Goal: Task Accomplishment & Management: Use online tool/utility

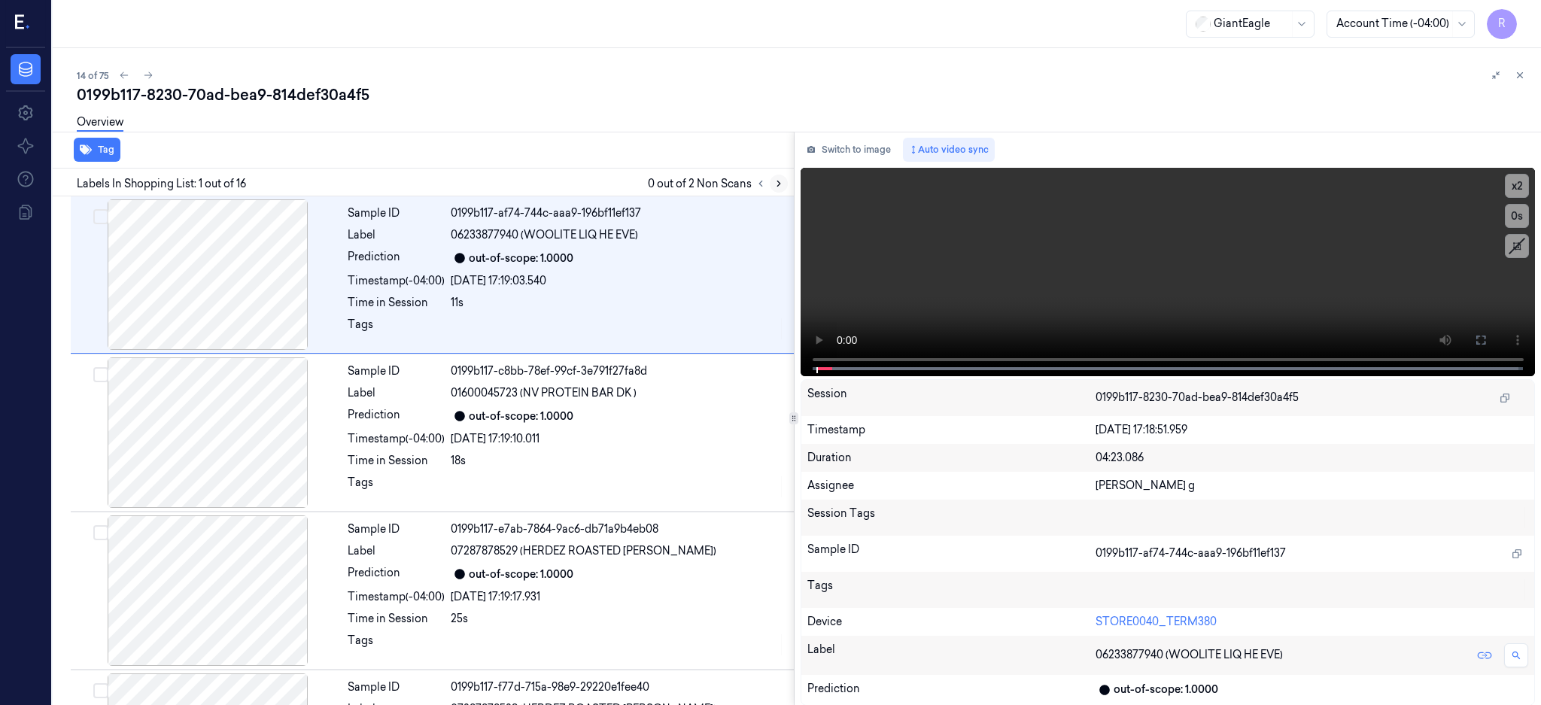
click at [780, 186] on icon at bounding box center [778, 183] width 3 height 5
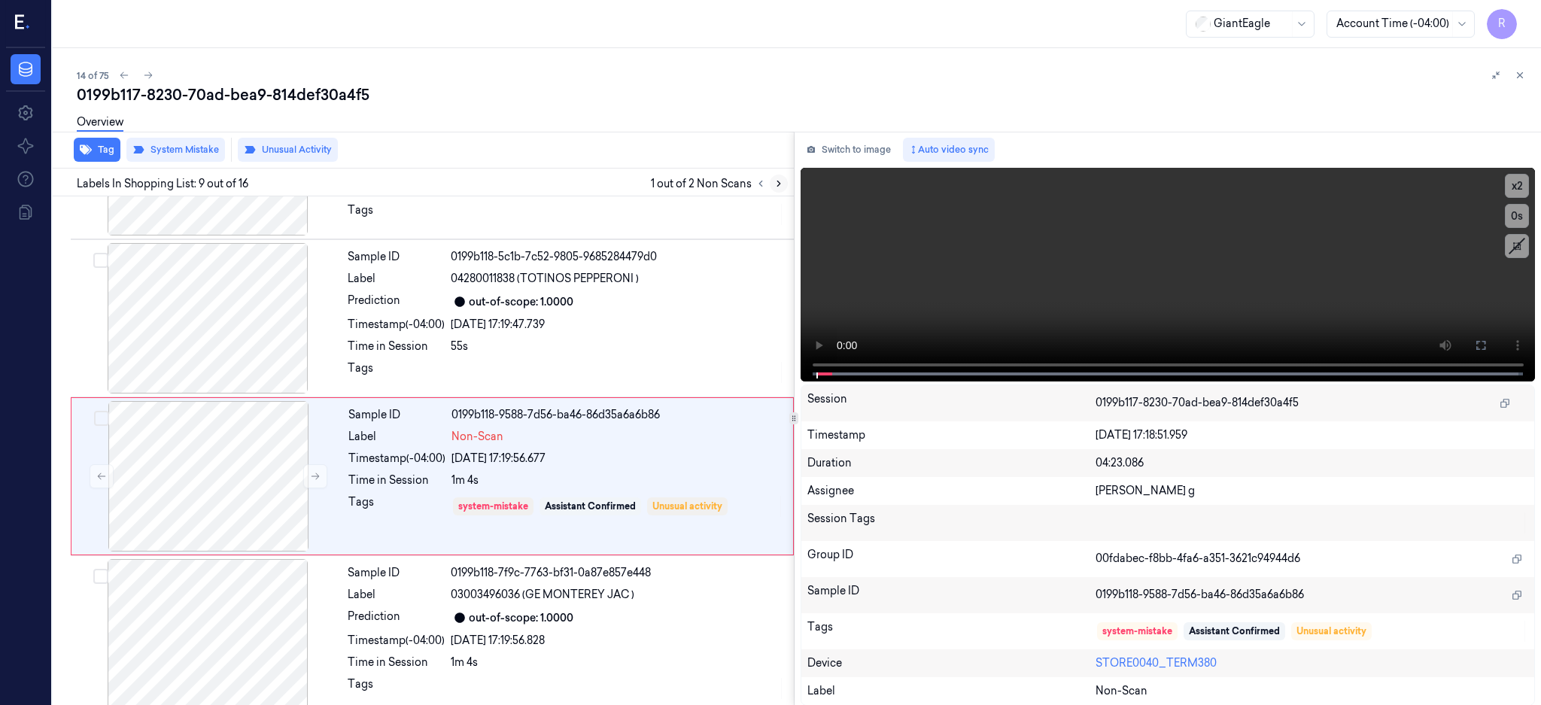
scroll to position [1088, 0]
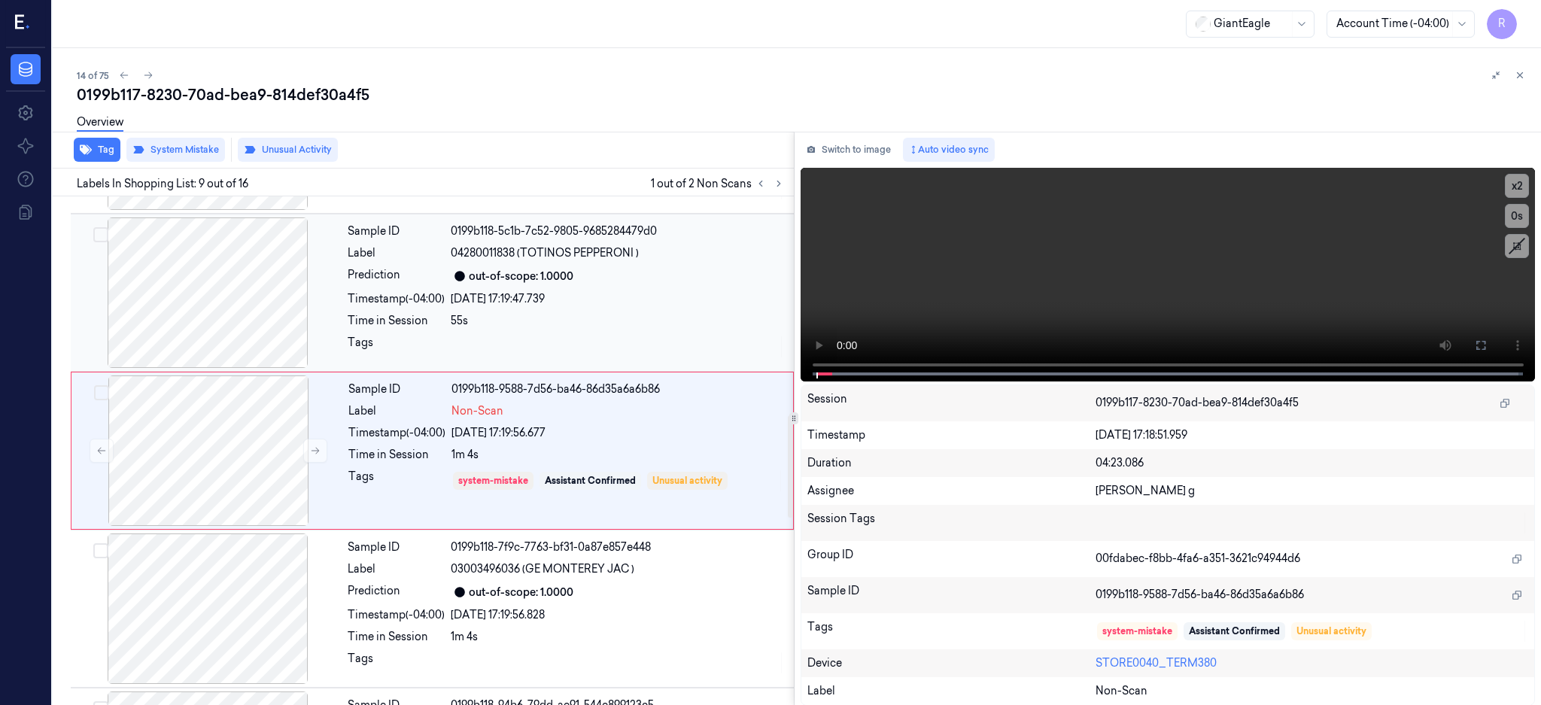
click at [207, 326] on div at bounding box center [208, 292] width 268 height 151
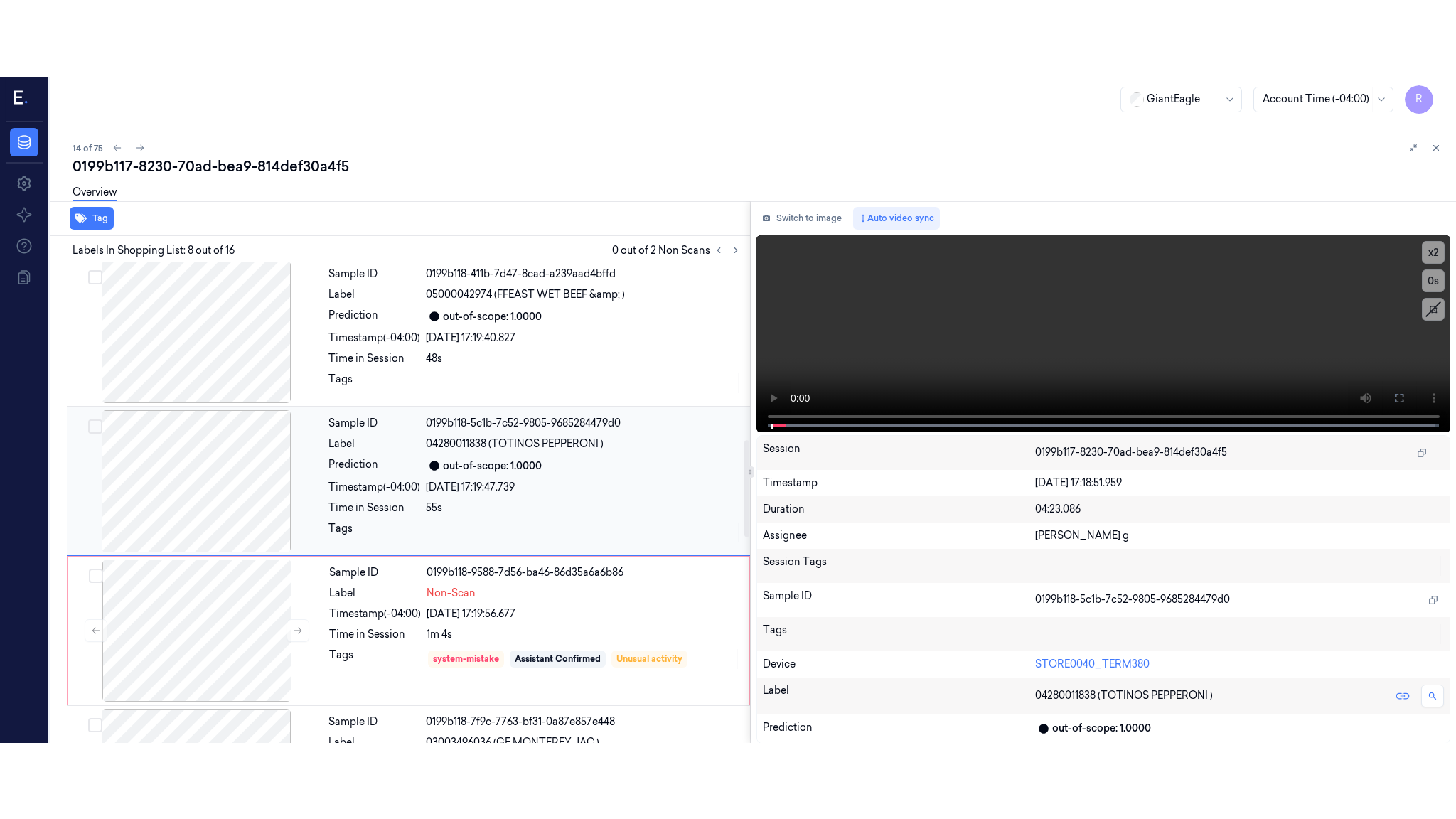
scroll to position [879, 0]
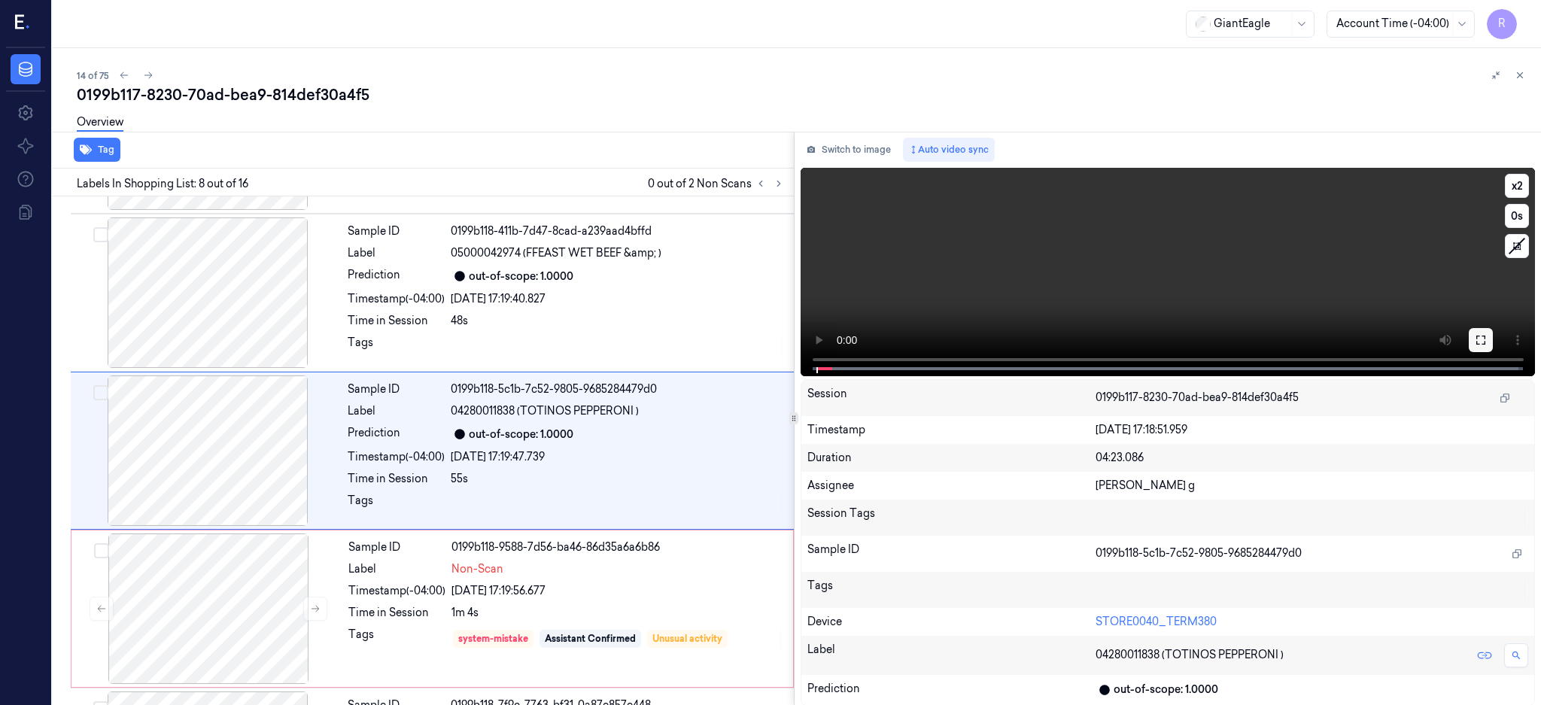
click at [1493, 330] on button at bounding box center [1481, 340] width 24 height 24
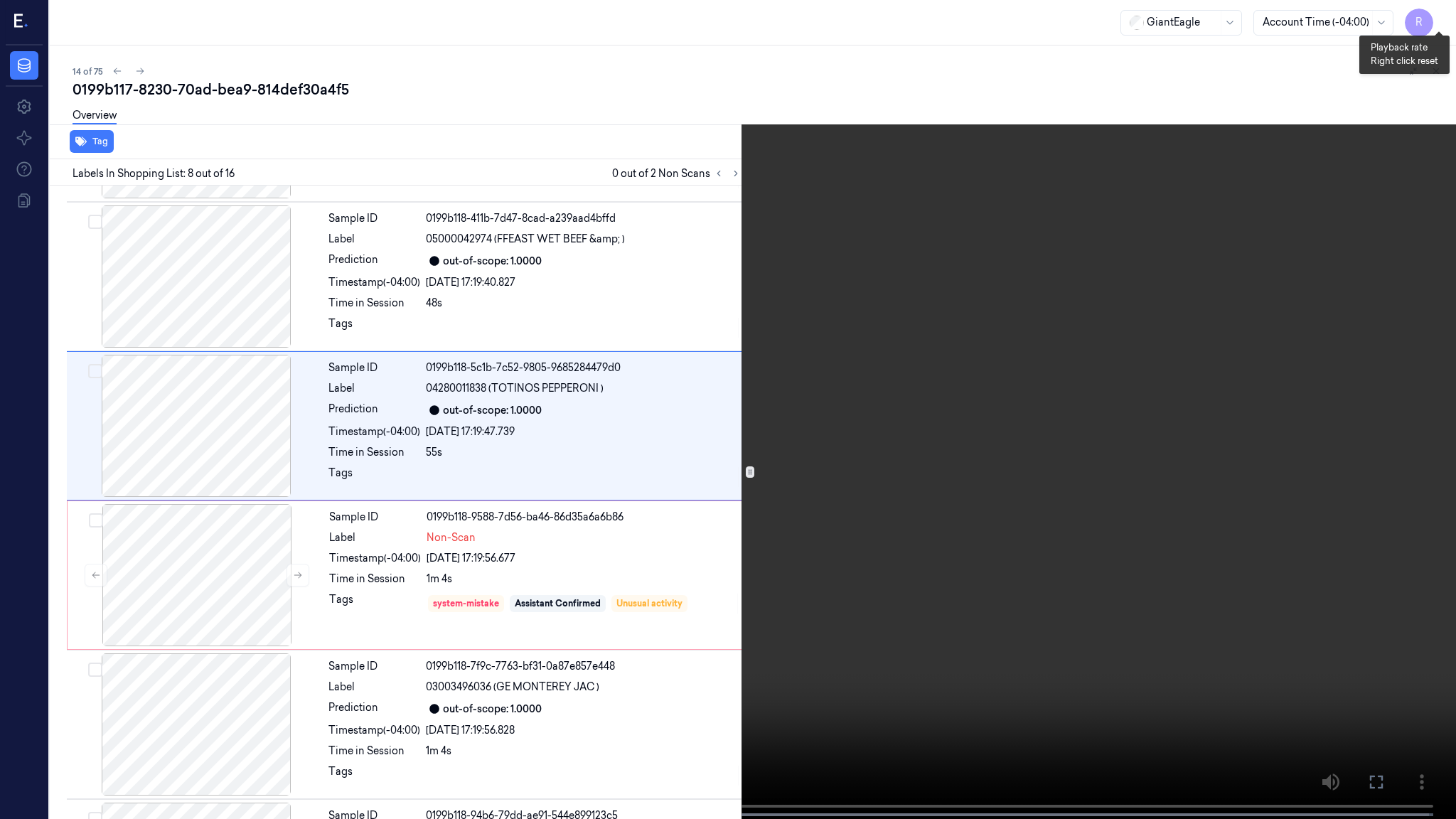
click at [1435, 23] on button "x 2" at bounding box center [1439, 17] width 23 height 23
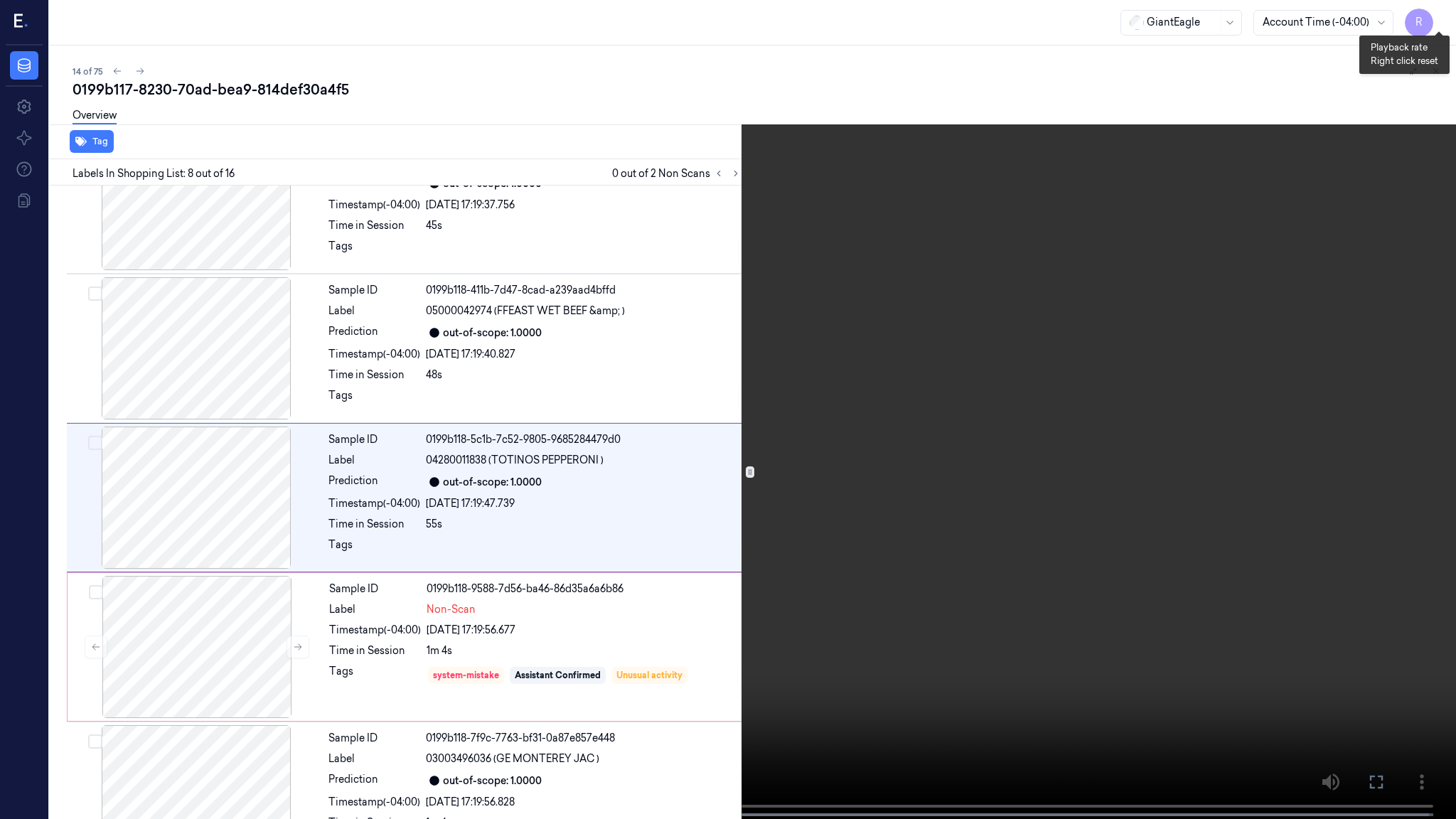
click at [1435, 23] on button "x 4" at bounding box center [1439, 17] width 23 height 23
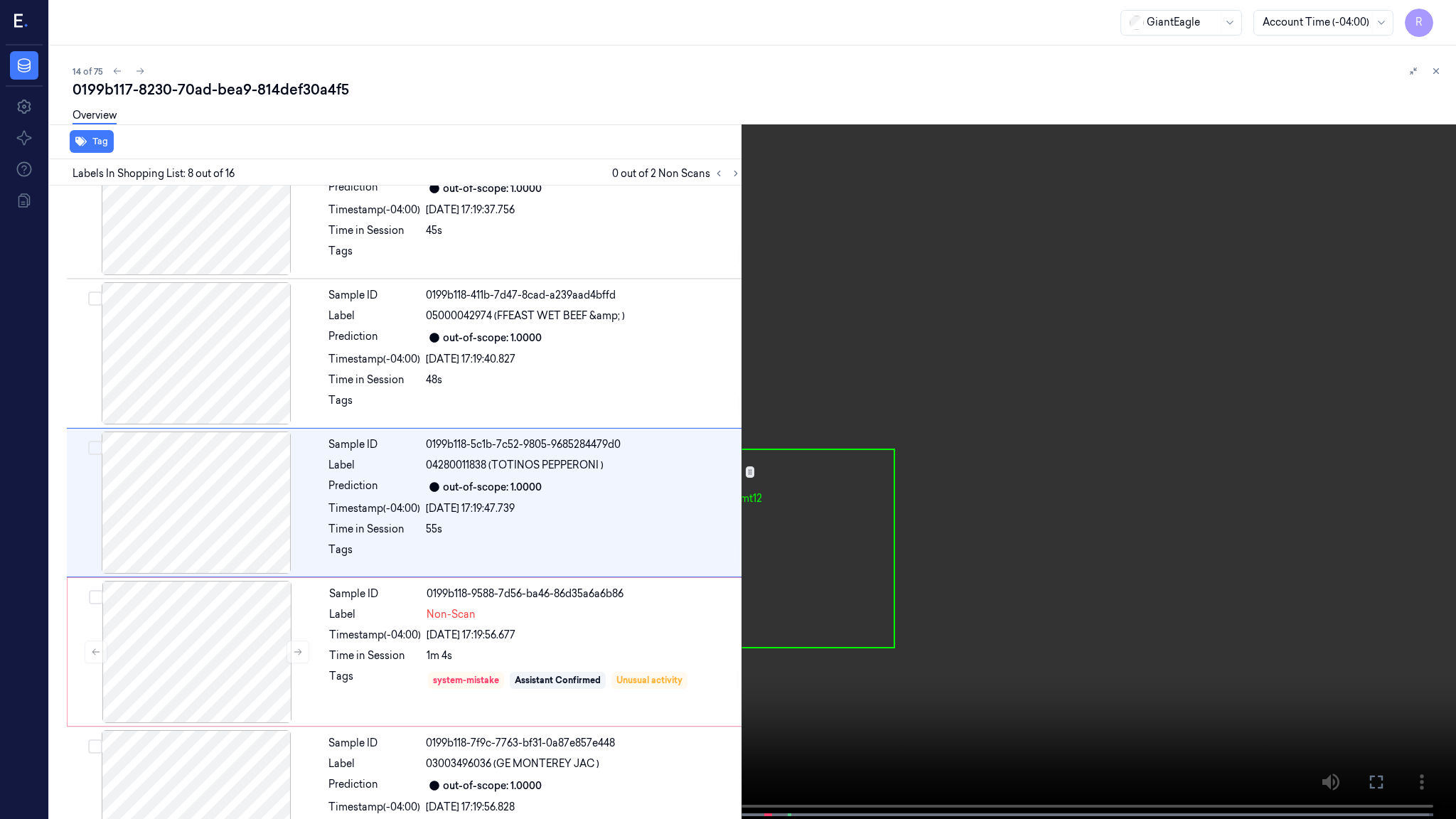
click at [752, 430] on video at bounding box center [728, 411] width 1456 height 822
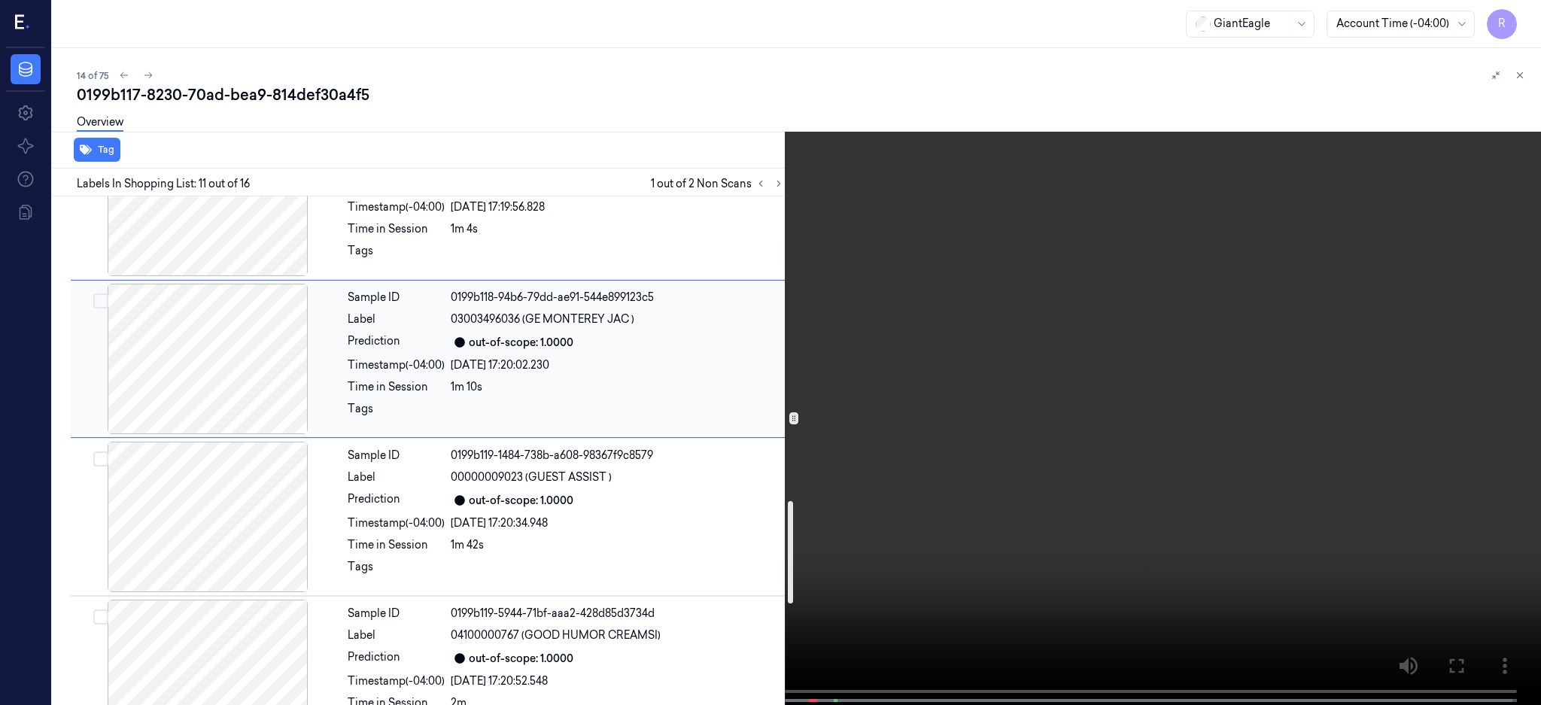
scroll to position [1524, 0]
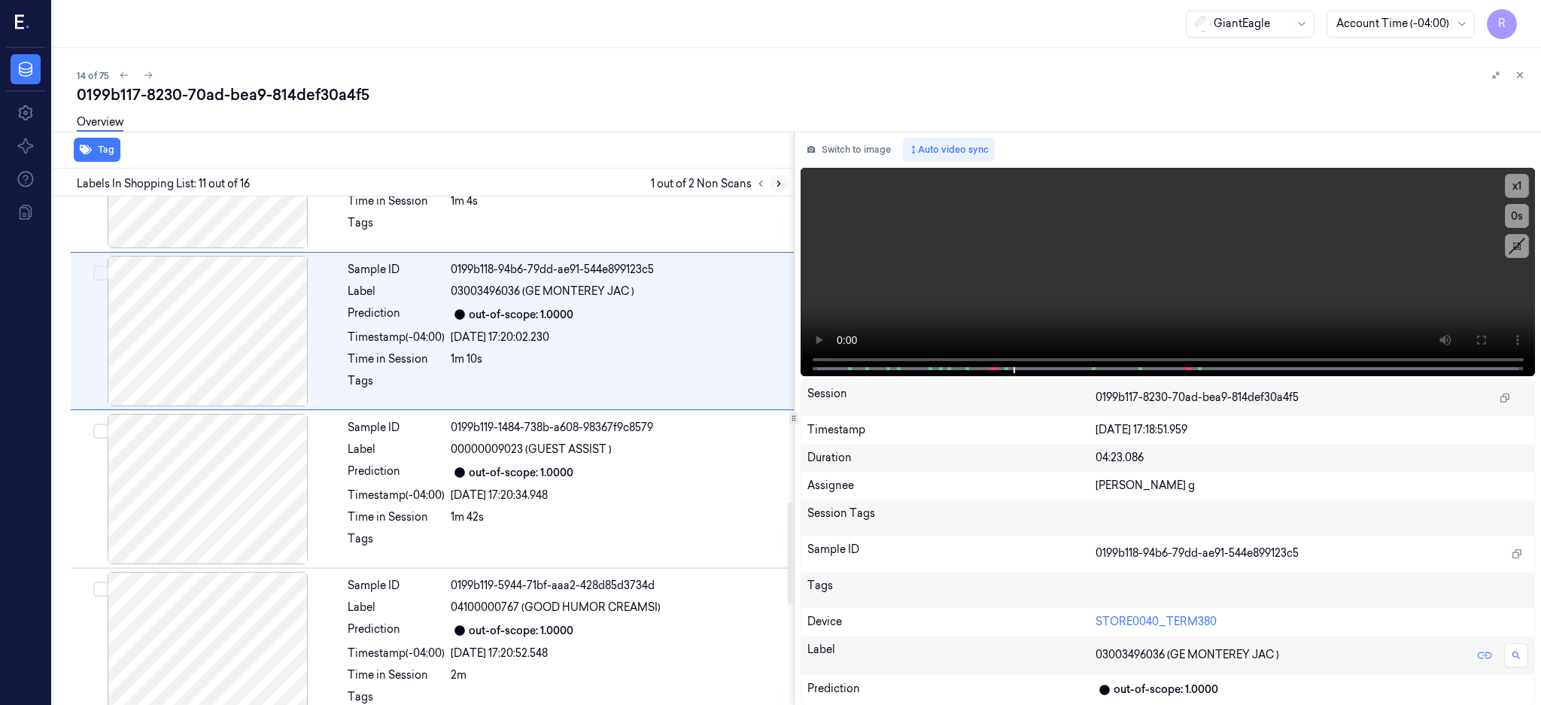
click at [784, 180] on icon at bounding box center [779, 183] width 11 height 11
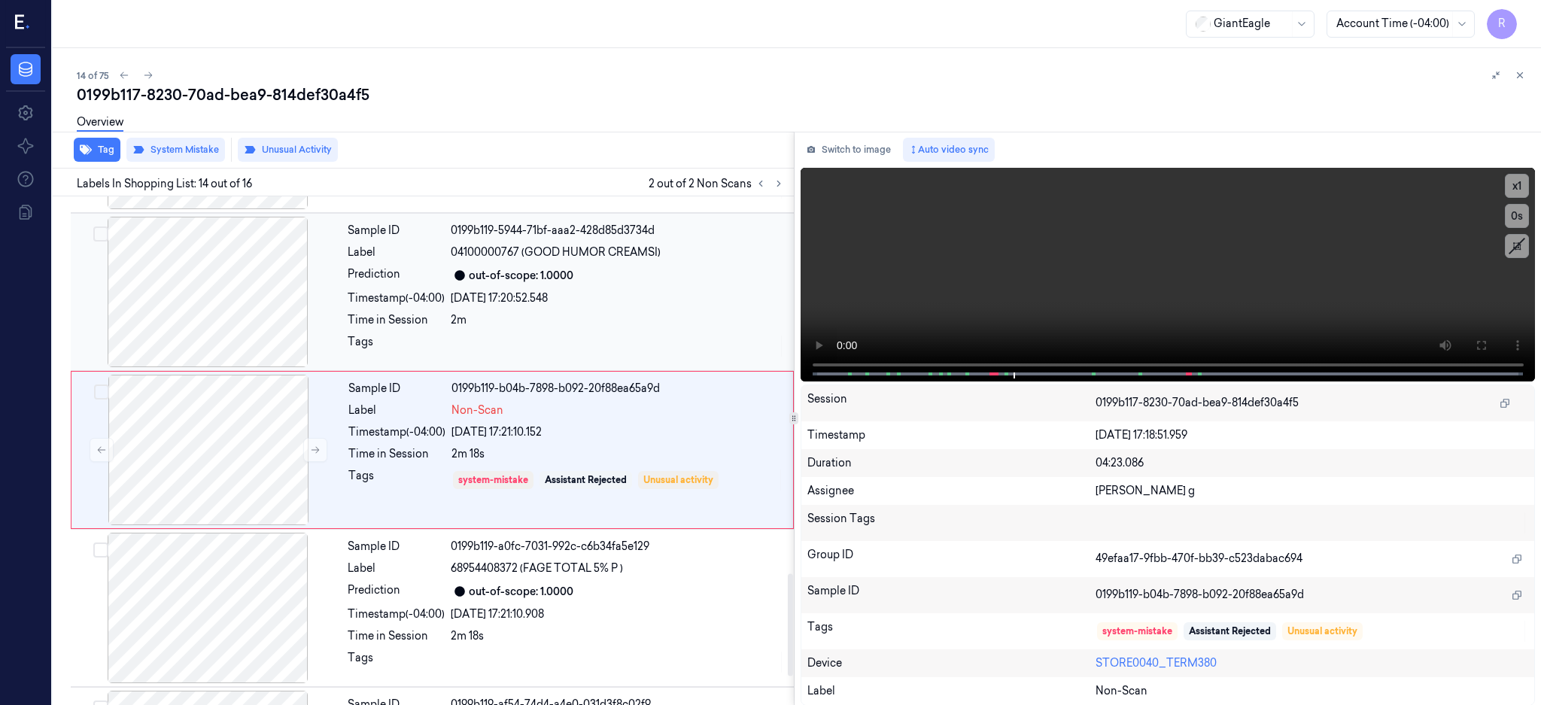
click at [203, 302] on div at bounding box center [208, 292] width 268 height 151
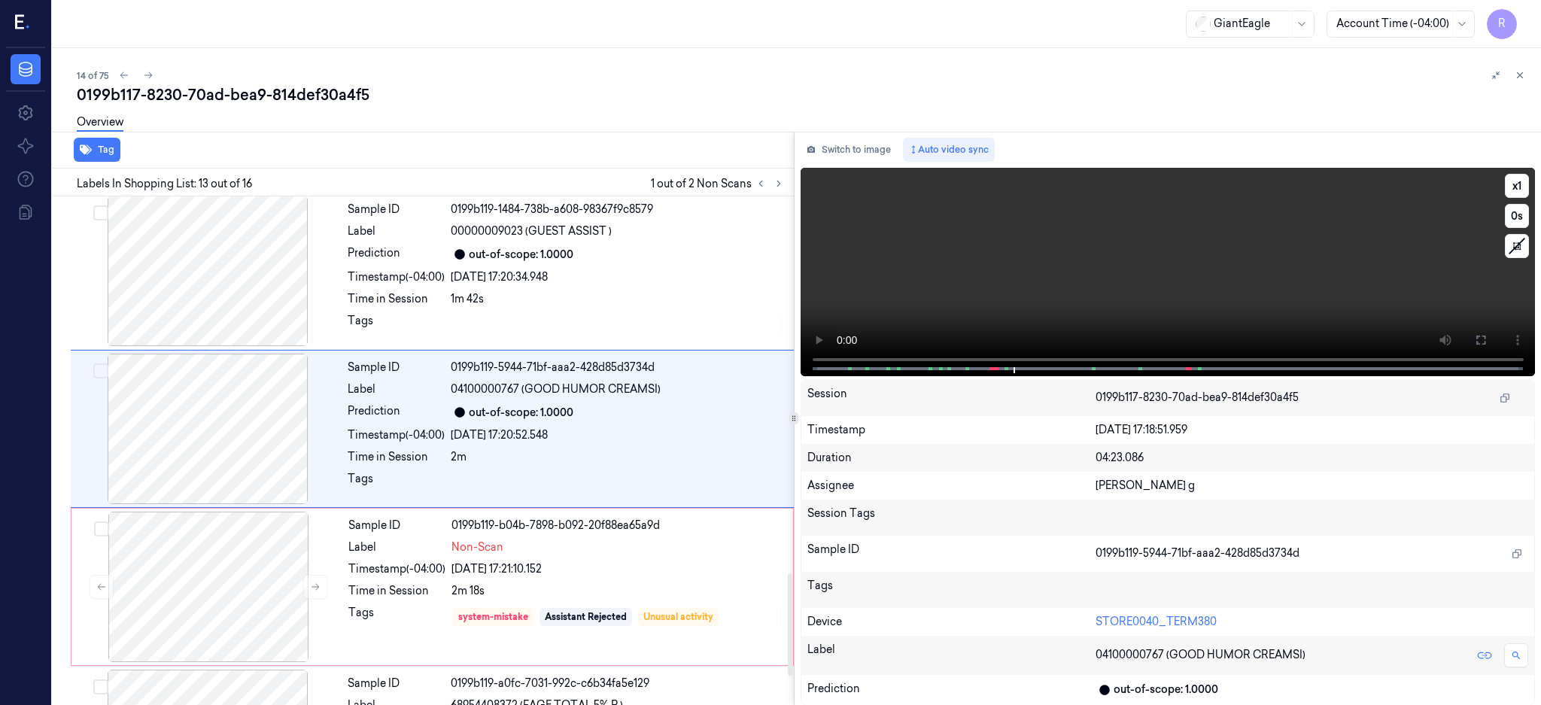
scroll to position [1720, 0]
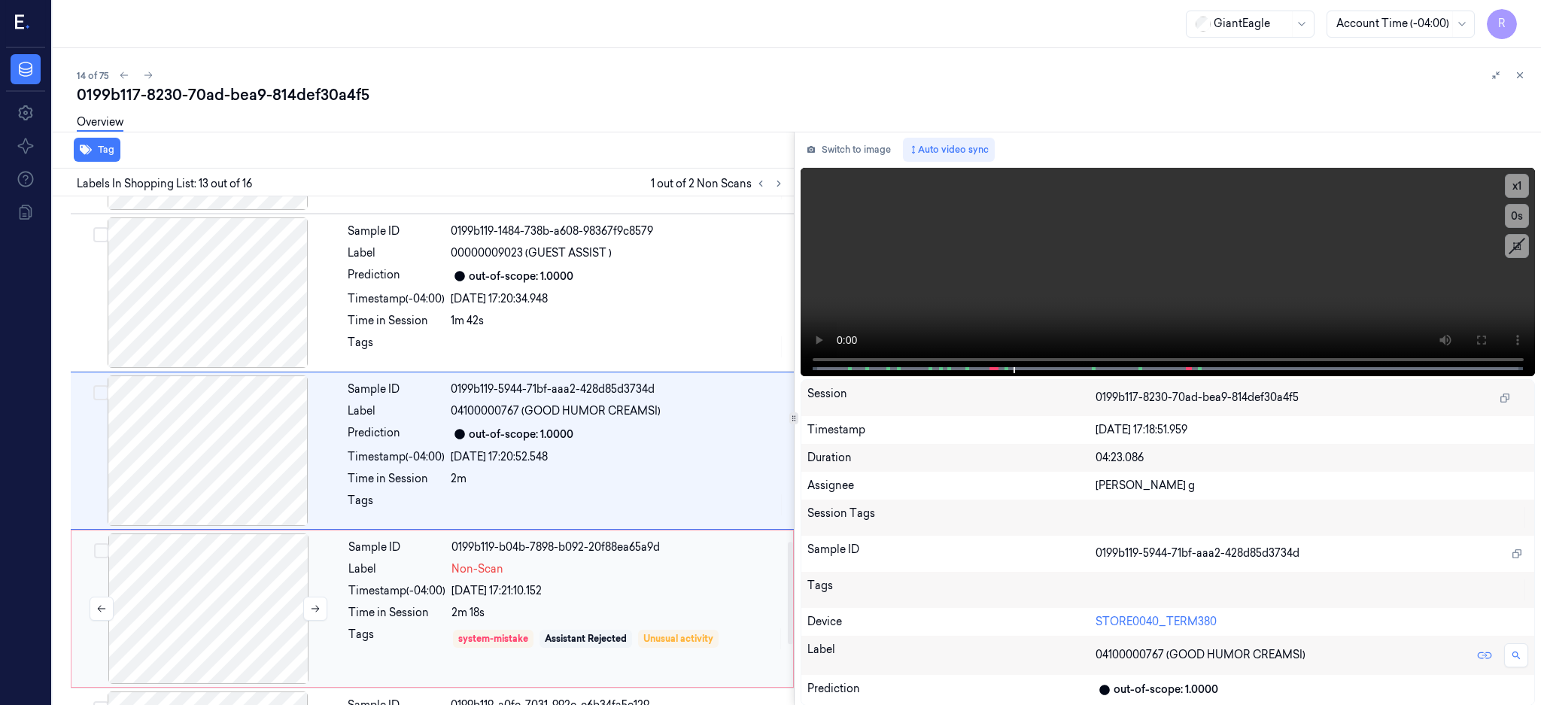
click at [253, 588] on div at bounding box center [209, 609] width 268 height 151
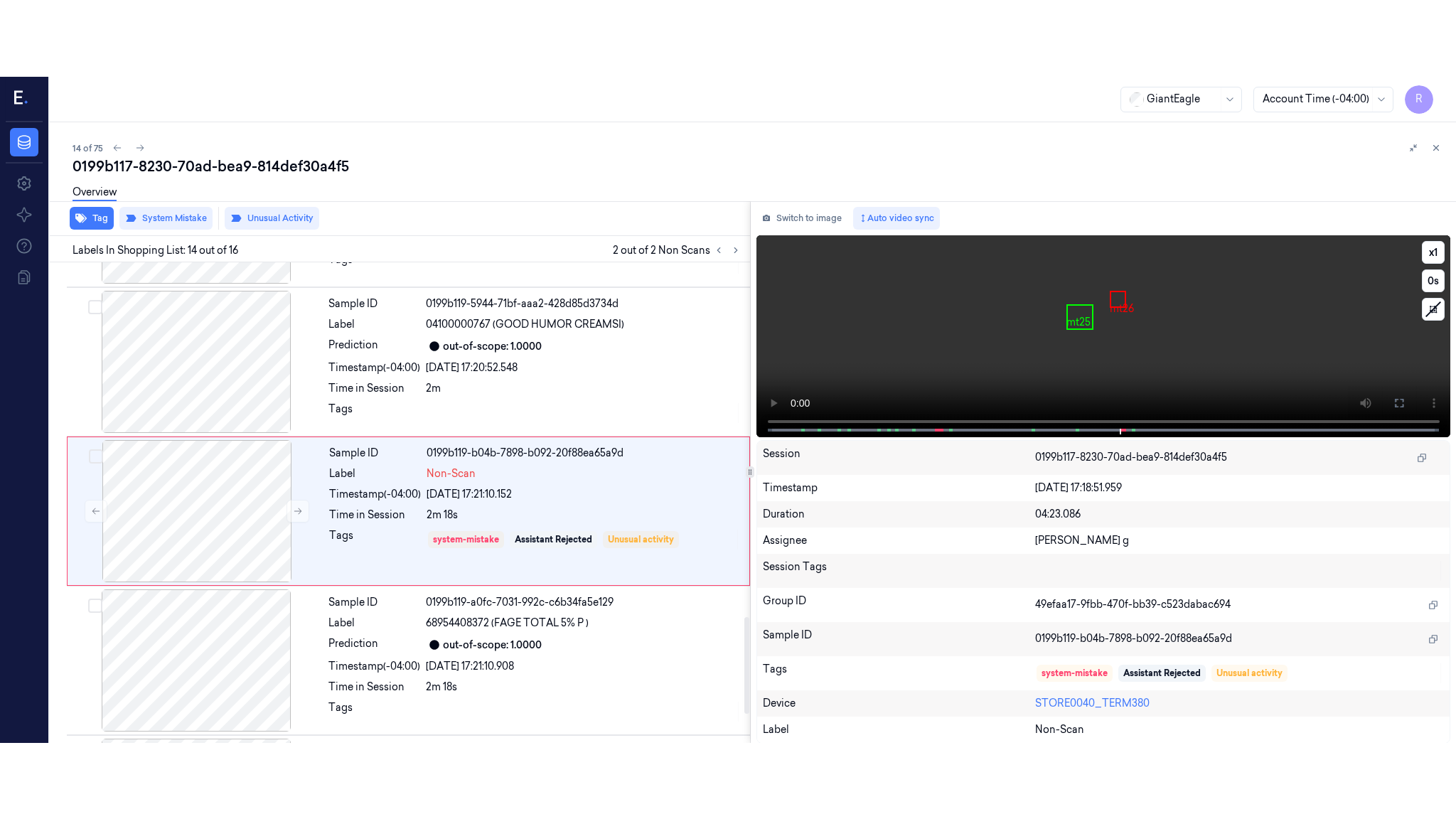
scroll to position [1775, 0]
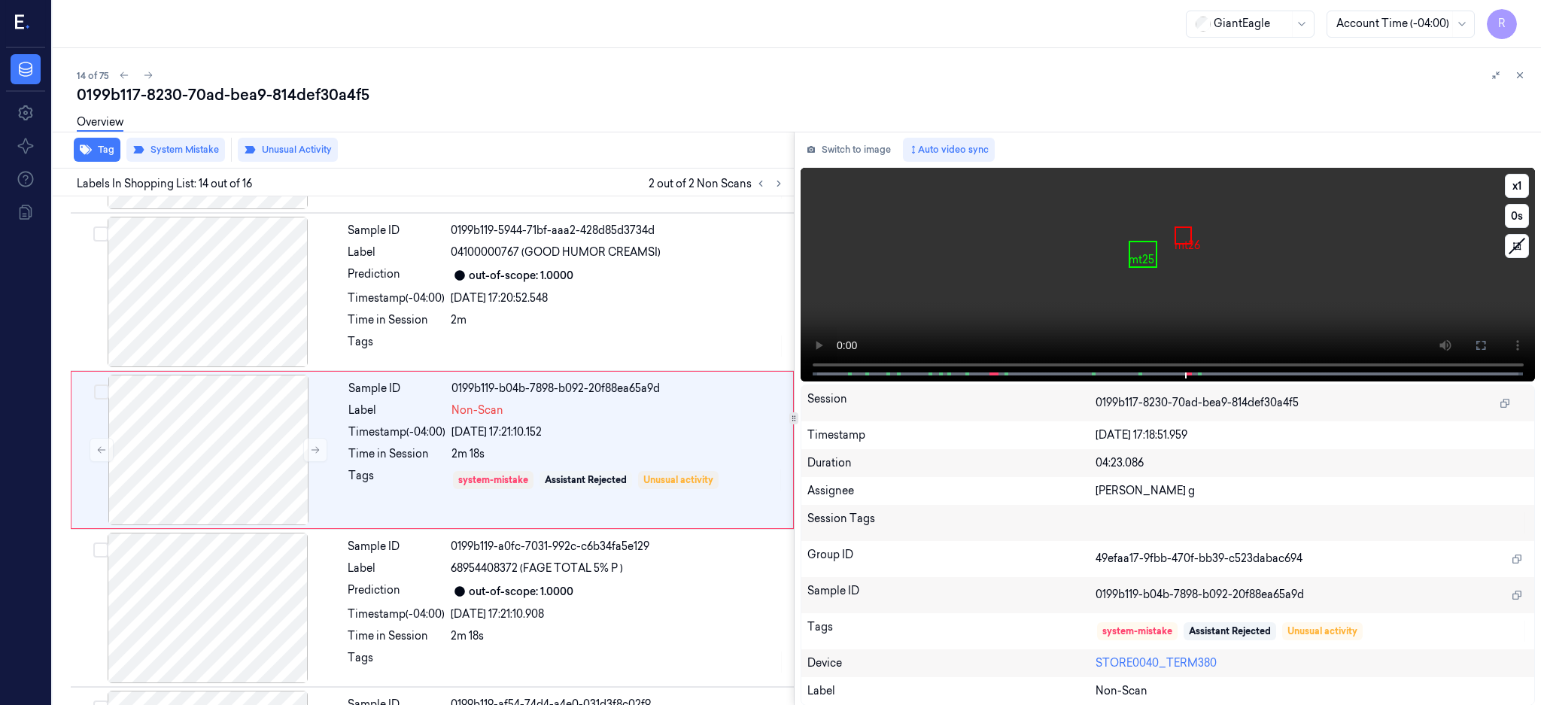
click at [1493, 336] on button at bounding box center [1481, 345] width 24 height 24
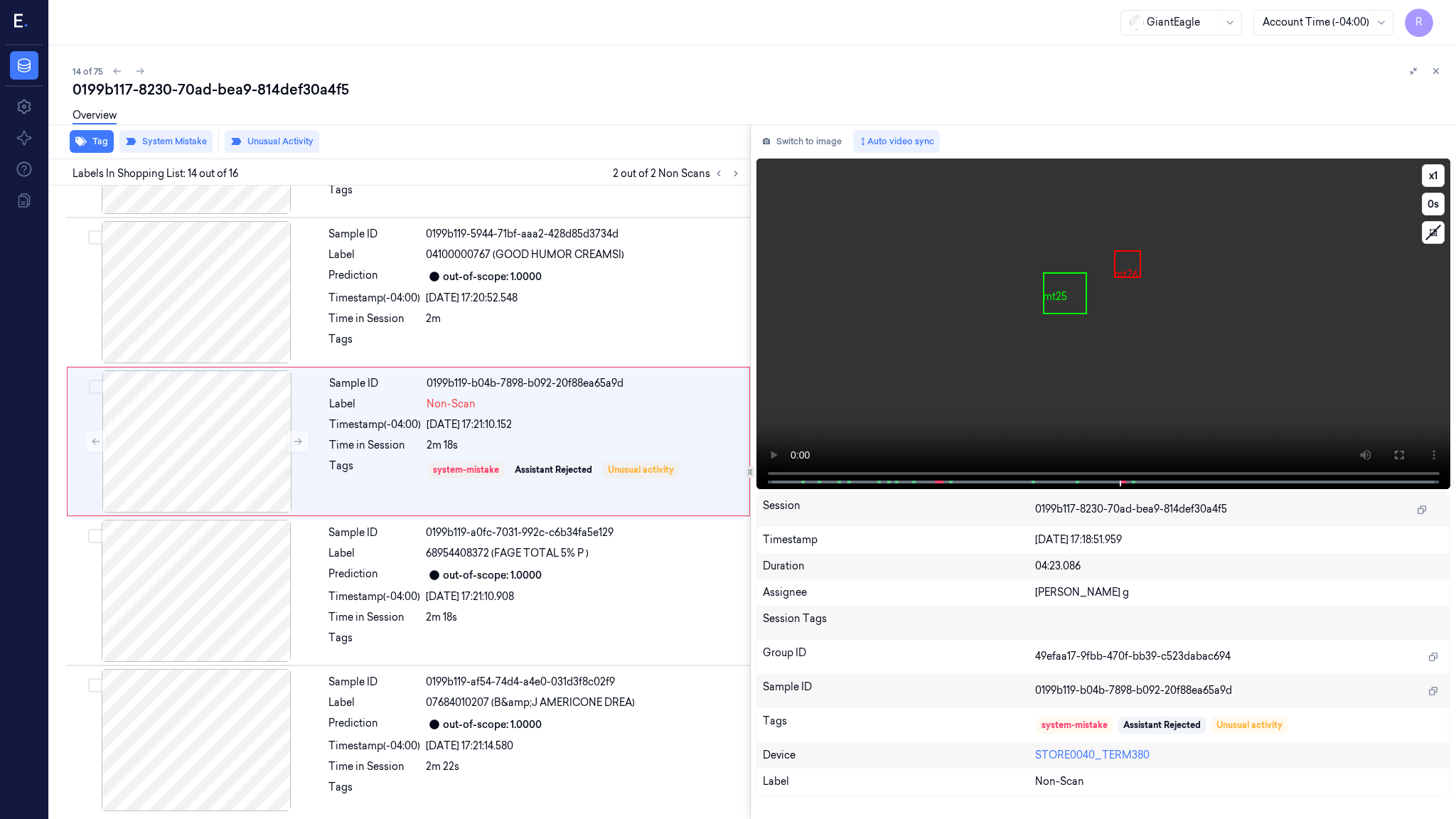
scroll to position [1760, 0]
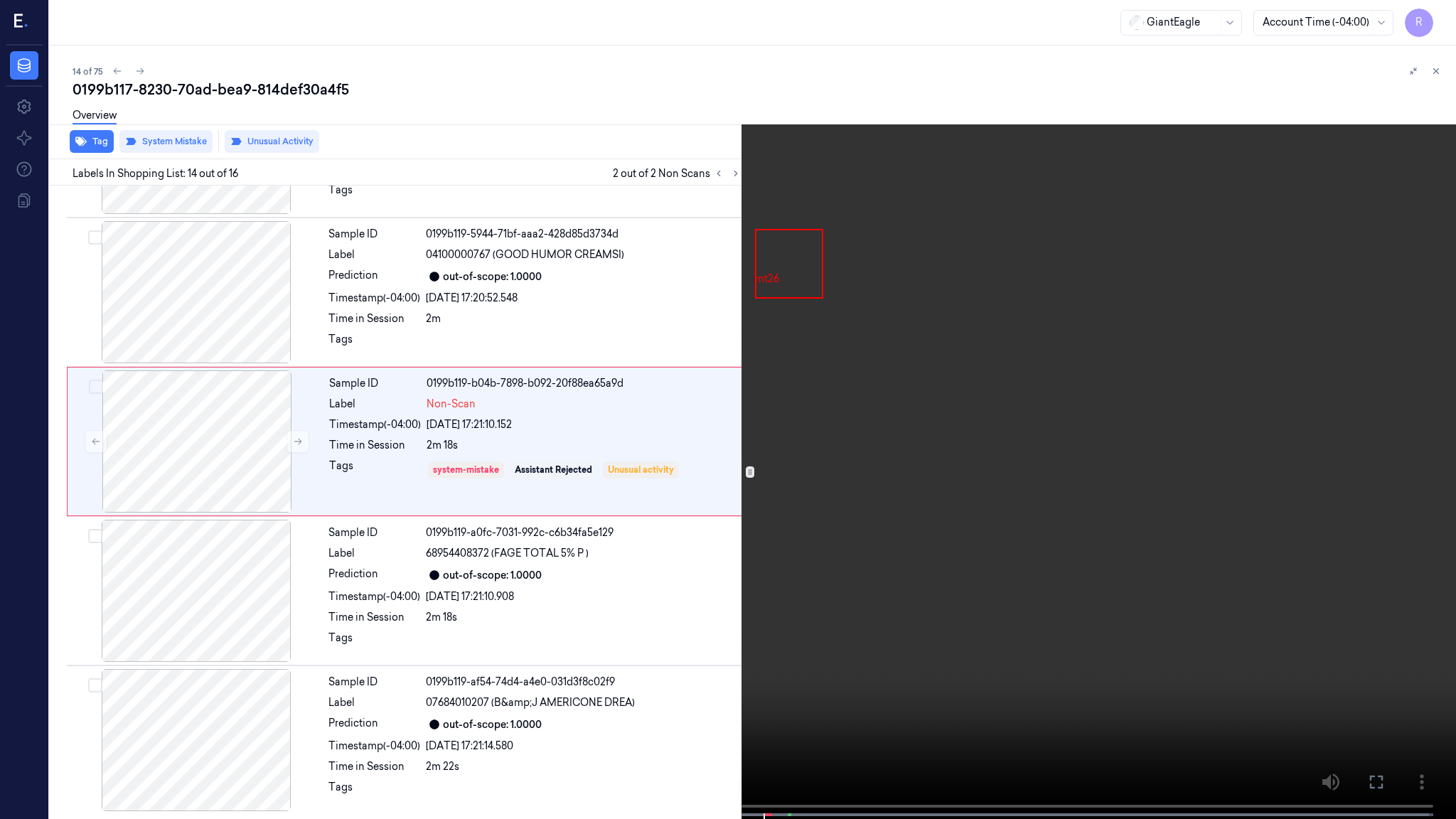
click at [889, 472] on video at bounding box center [728, 411] width 1456 height 822
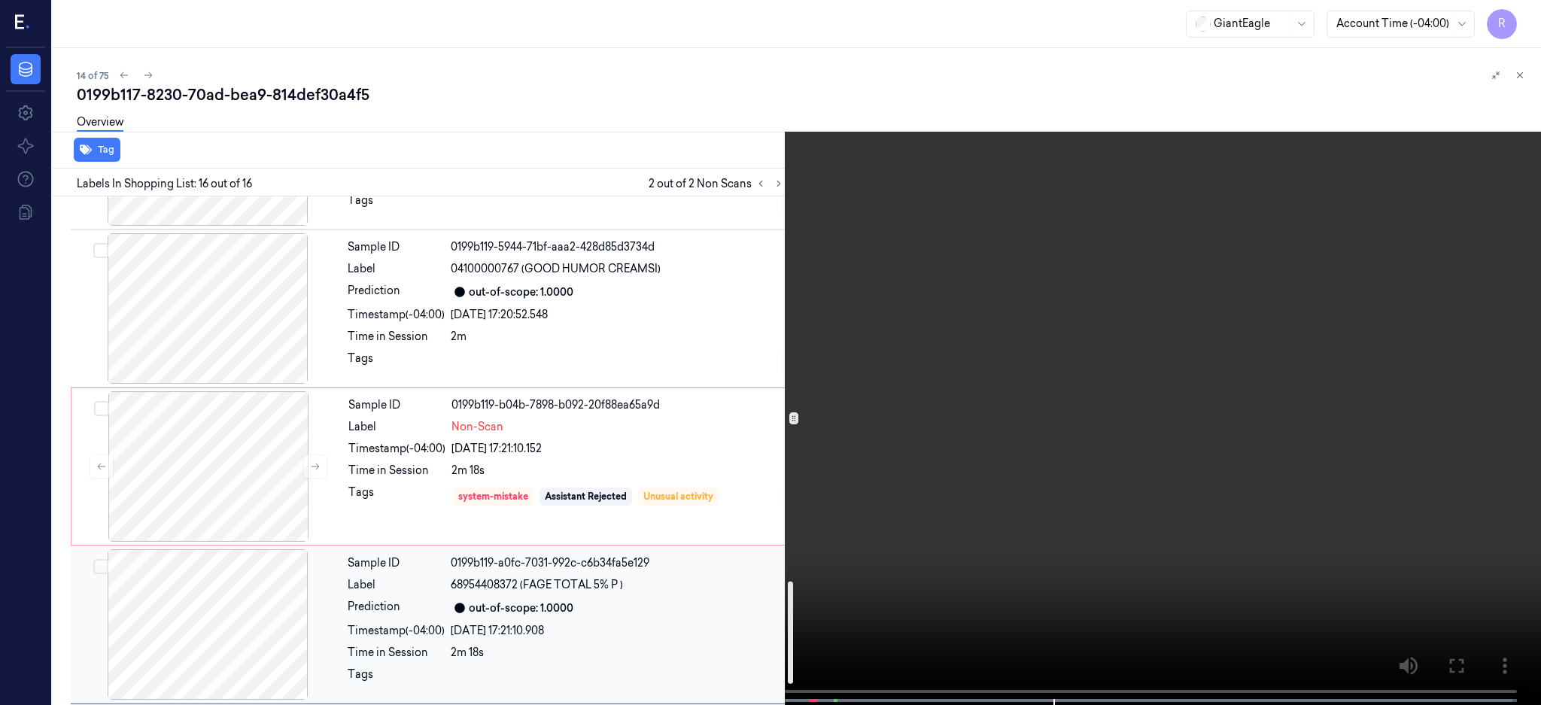
scroll to position [2024, 0]
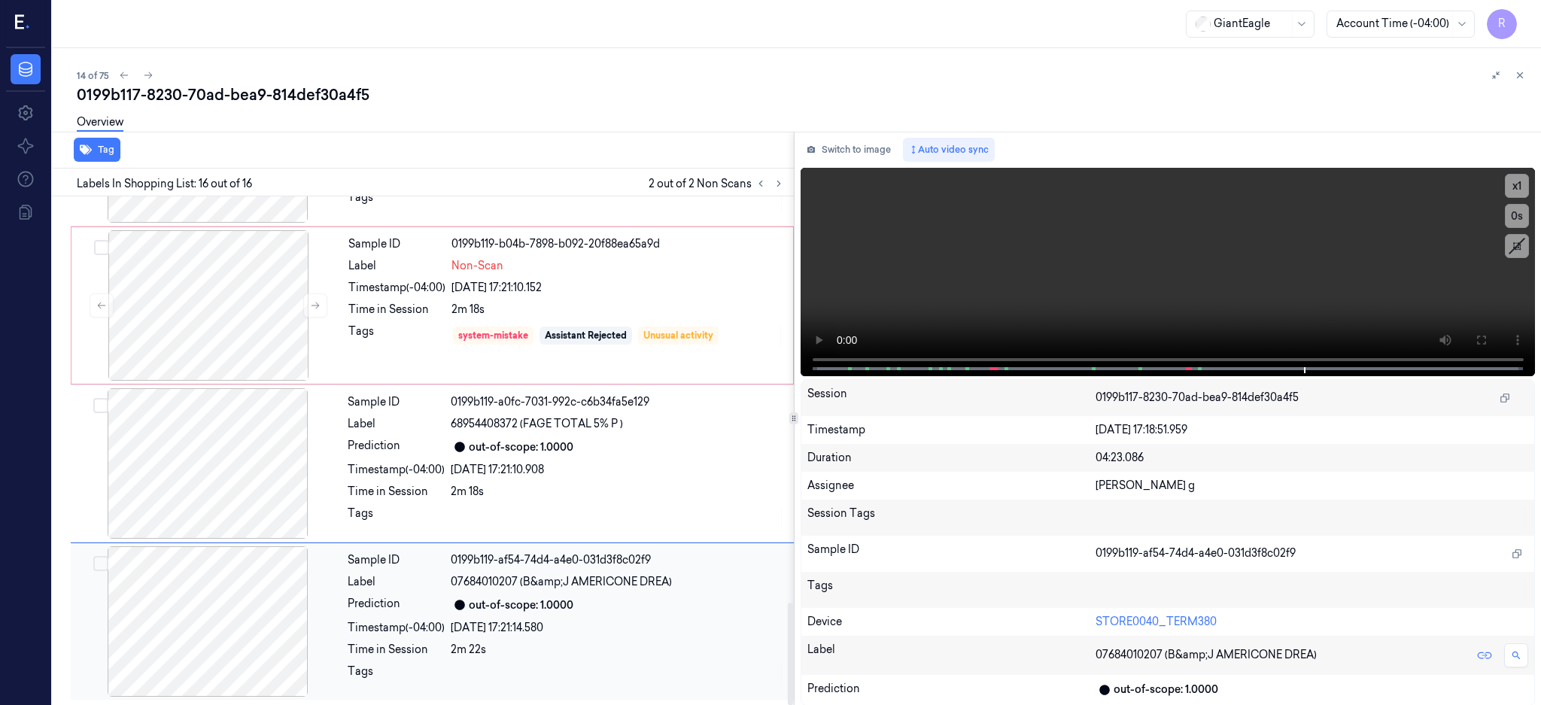
click at [230, 619] on div at bounding box center [208, 621] width 268 height 151
